Goal: Task Accomplishment & Management: Manage account settings

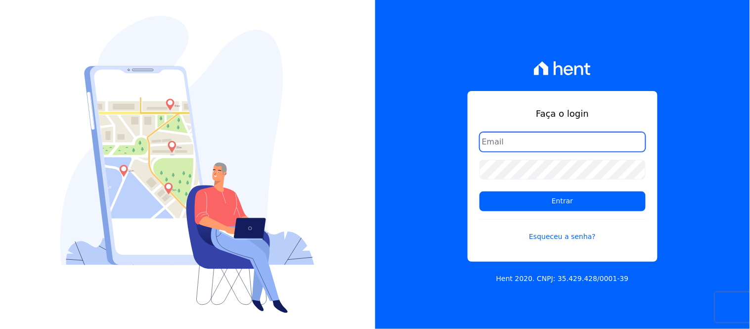
type input "[EMAIL_ADDRESS][DOMAIN_NAME]"
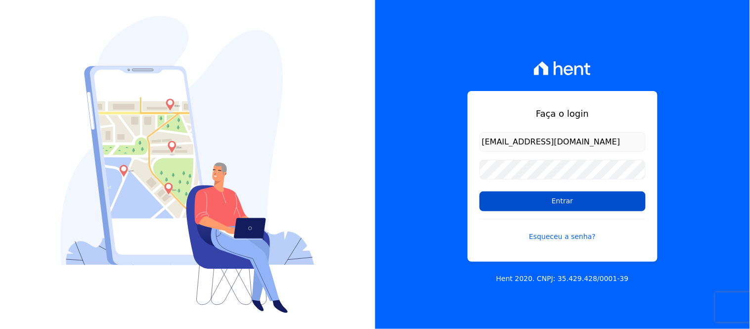
click at [558, 200] on input "Entrar" at bounding box center [562, 201] width 166 height 20
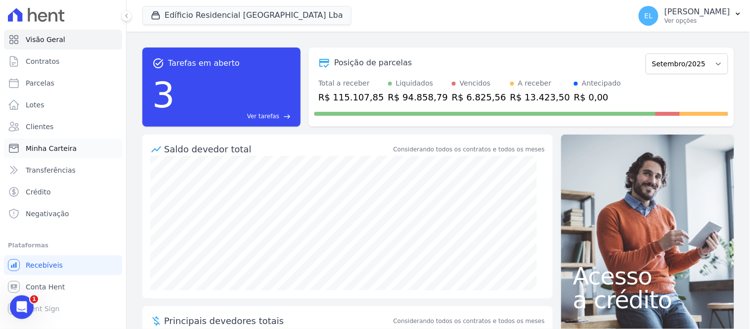
click at [57, 147] on span "Minha Carteira" at bounding box center [51, 148] width 51 height 10
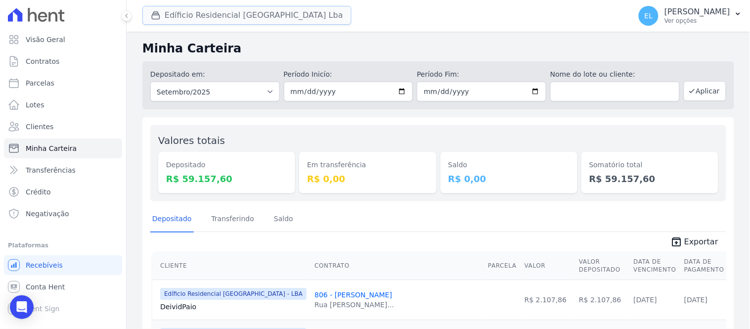
click at [181, 12] on button "Edíficio Residencial Grevílea Park Lba" at bounding box center [246, 15] width 209 height 19
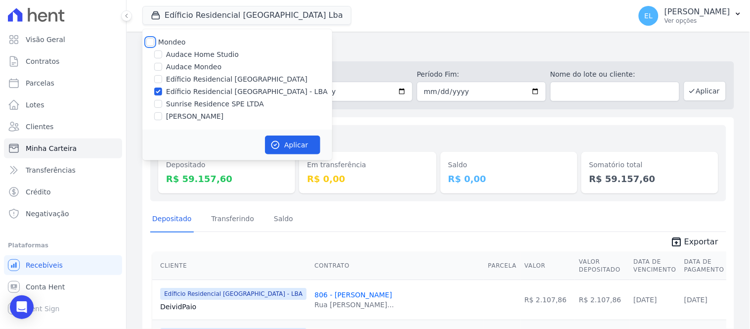
click at [152, 40] on input "Mondeo" at bounding box center [150, 42] width 8 height 8
checkbox input "true"
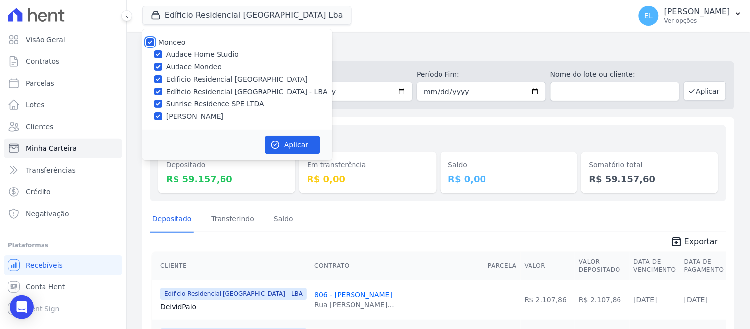
checkbox input "true"
click at [157, 50] on input "Audace Home Studio" at bounding box center [158, 54] width 8 height 8
checkbox input "false"
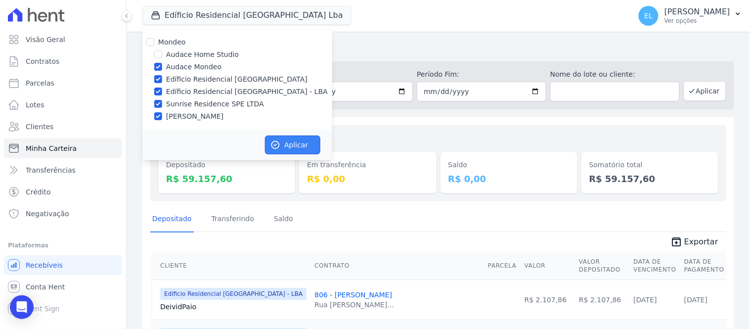
click at [283, 145] on button "Aplicar" at bounding box center [292, 144] width 55 height 19
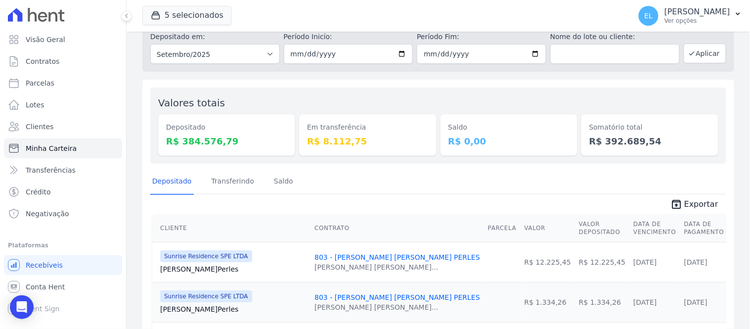
scroll to position [55, 0]
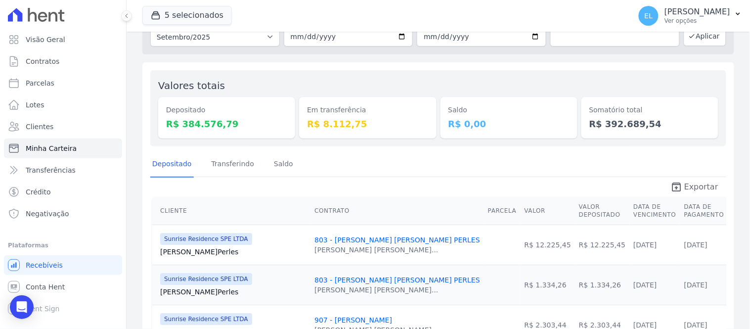
click at [687, 186] on span "Exportar" at bounding box center [701, 187] width 34 height 12
